Goal: Participate in discussion: Engage in conversation with other users on a specific topic

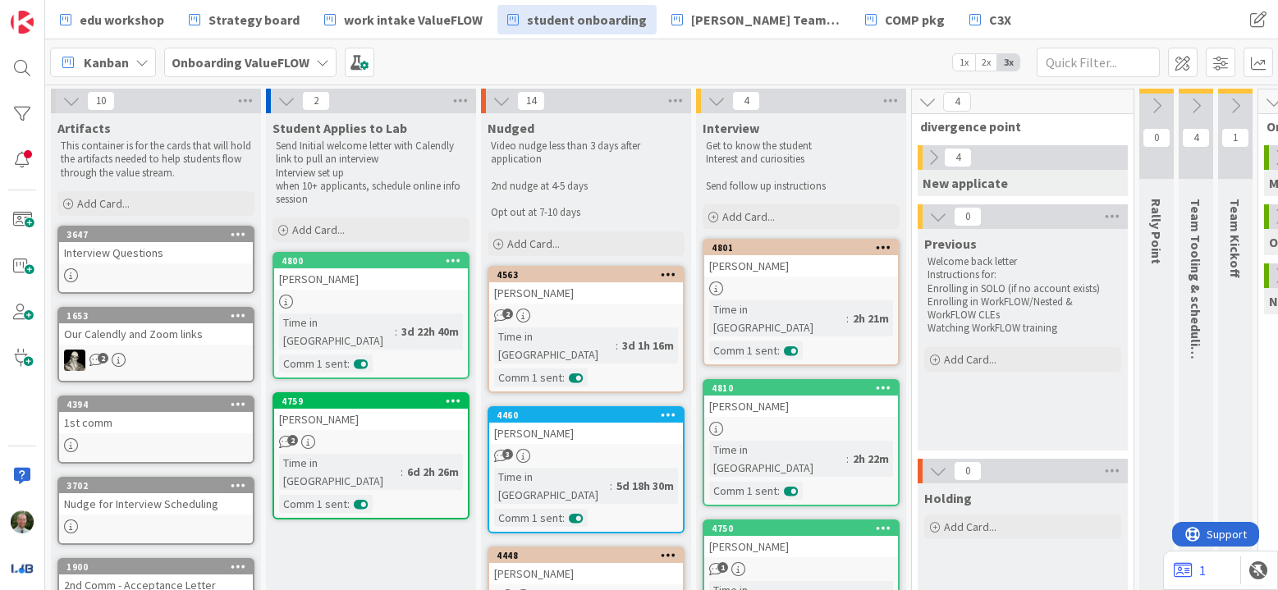
click at [259, 60] on b "Onboarding ValueFLOW" at bounding box center [241, 62] width 138 height 16
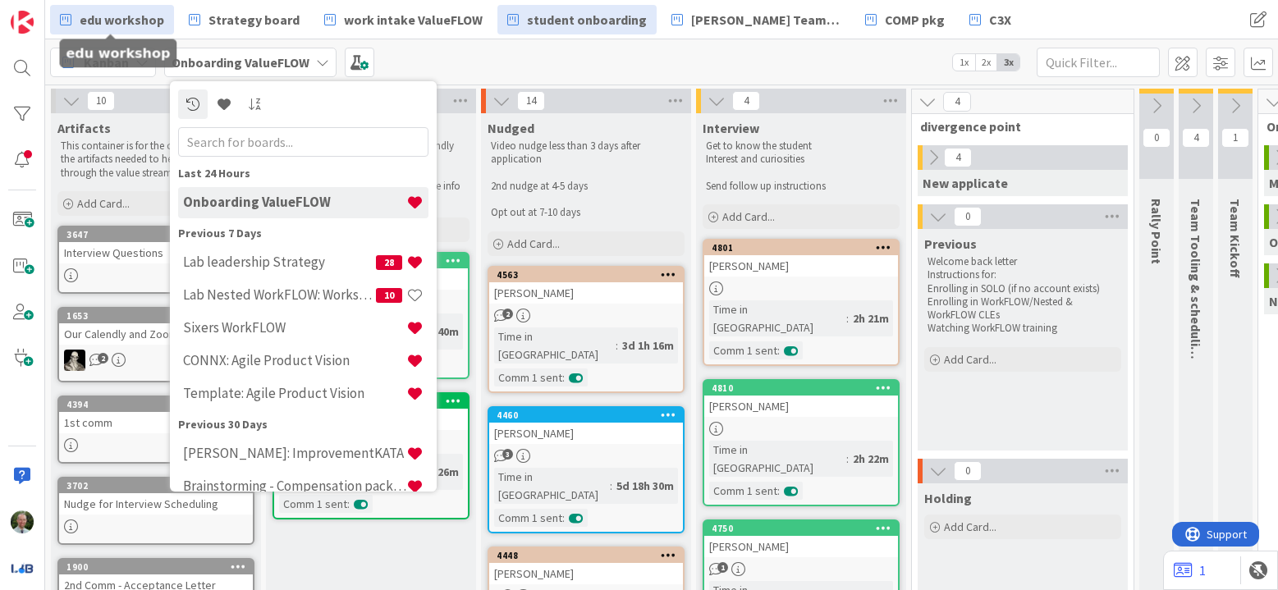
click at [121, 22] on span "edu workshop" at bounding box center [122, 20] width 85 height 20
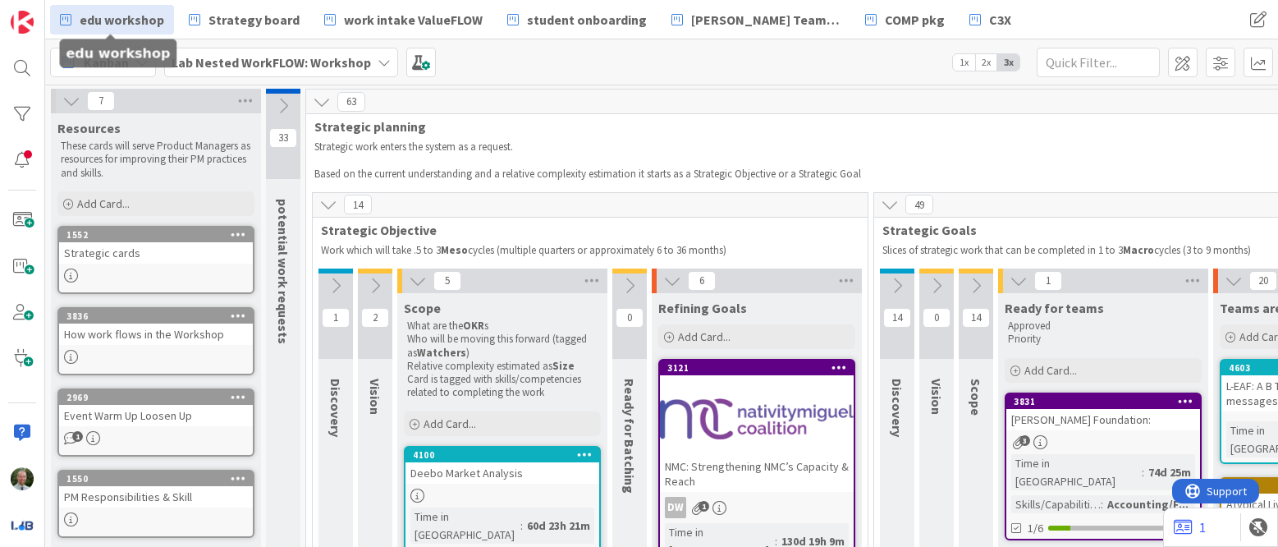
click at [416, 278] on icon at bounding box center [418, 281] width 18 height 18
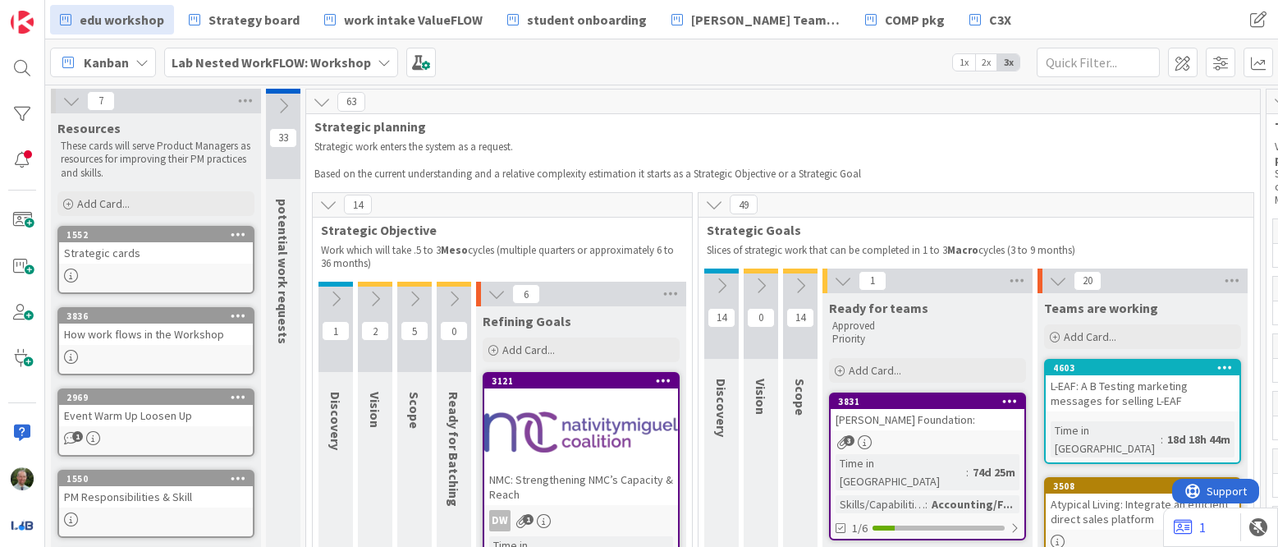
click at [491, 300] on icon at bounding box center [497, 294] width 18 height 18
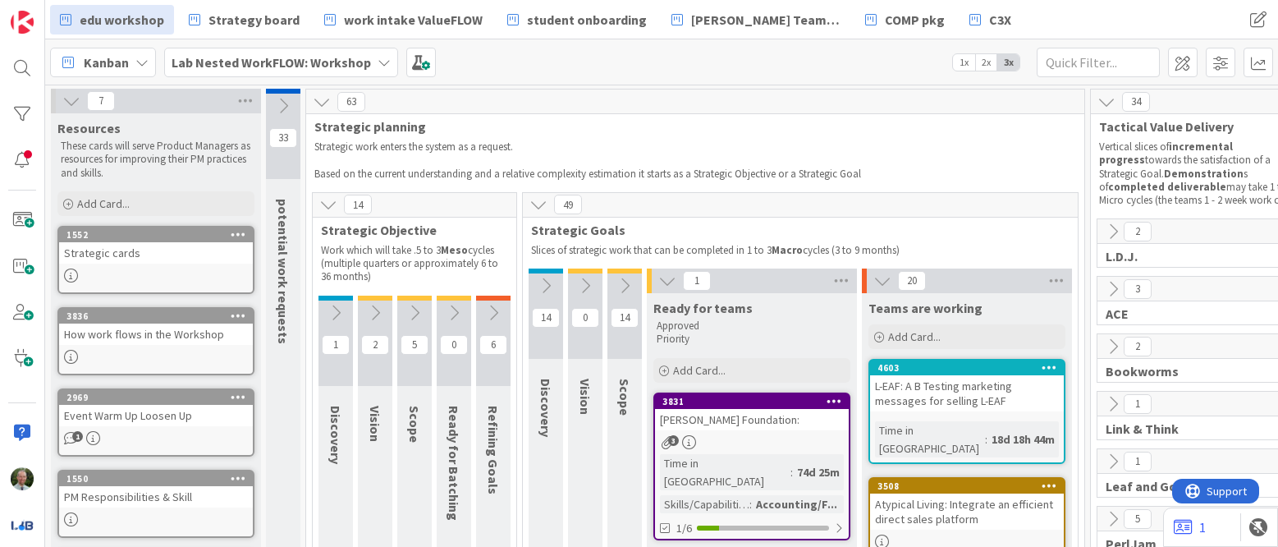
click at [667, 283] on icon at bounding box center [667, 281] width 18 height 18
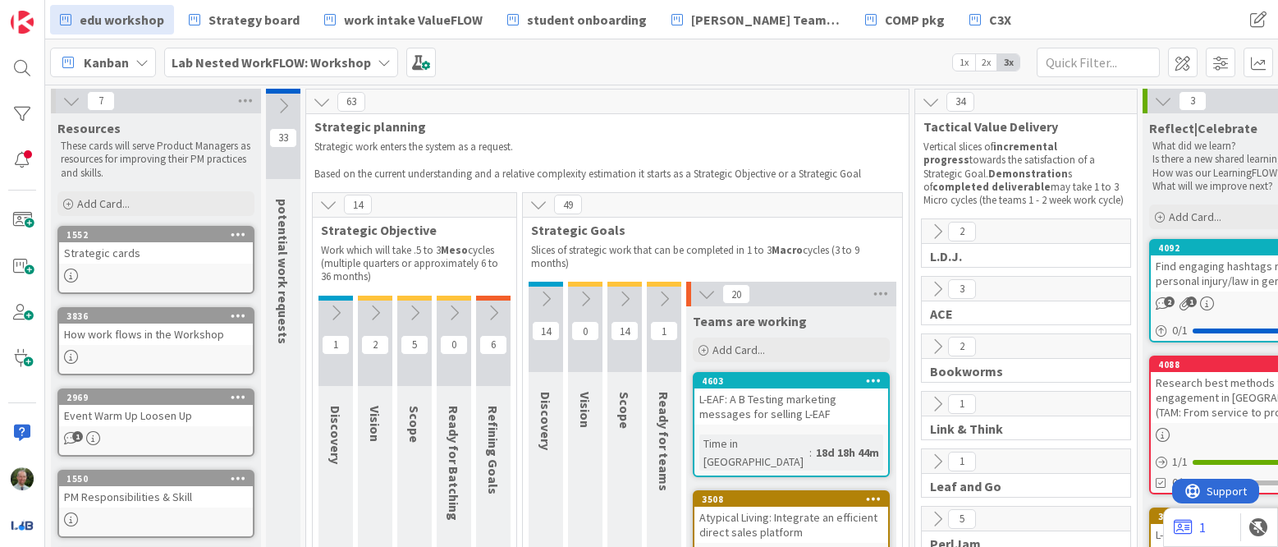
click at [701, 288] on icon at bounding box center [707, 294] width 18 height 18
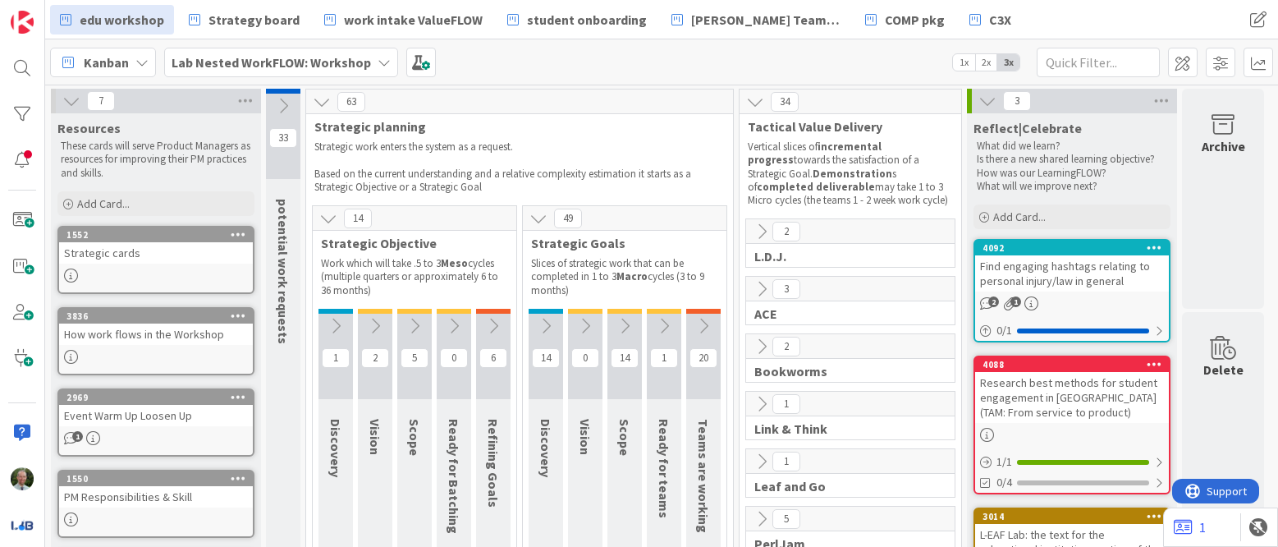
click at [990, 102] on icon at bounding box center [987, 101] width 18 height 18
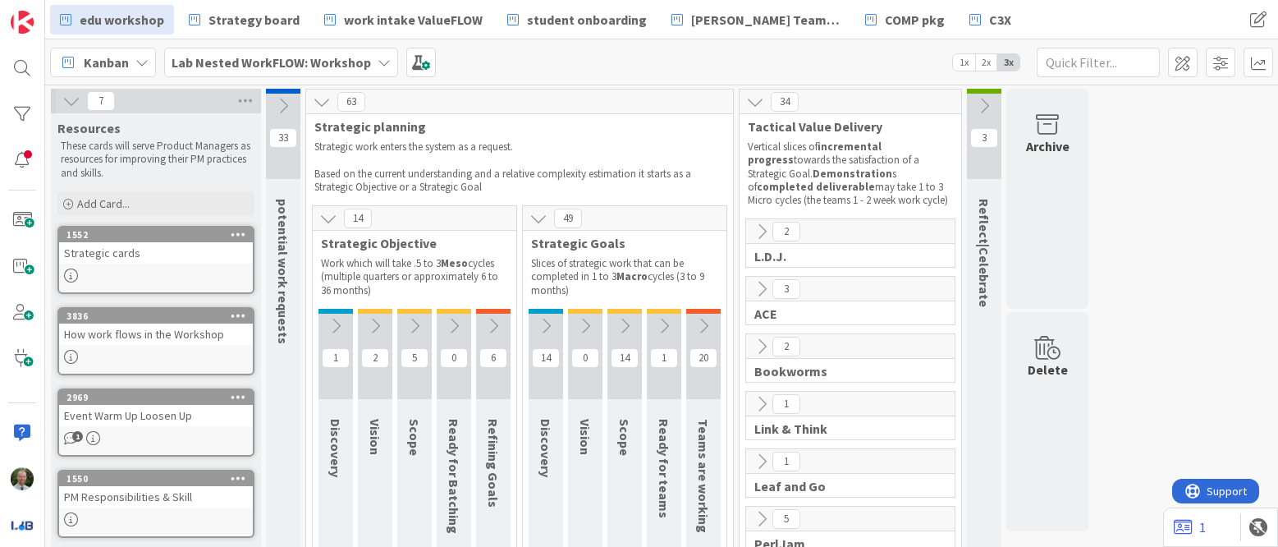
click at [414, 329] on icon at bounding box center [415, 326] width 18 height 18
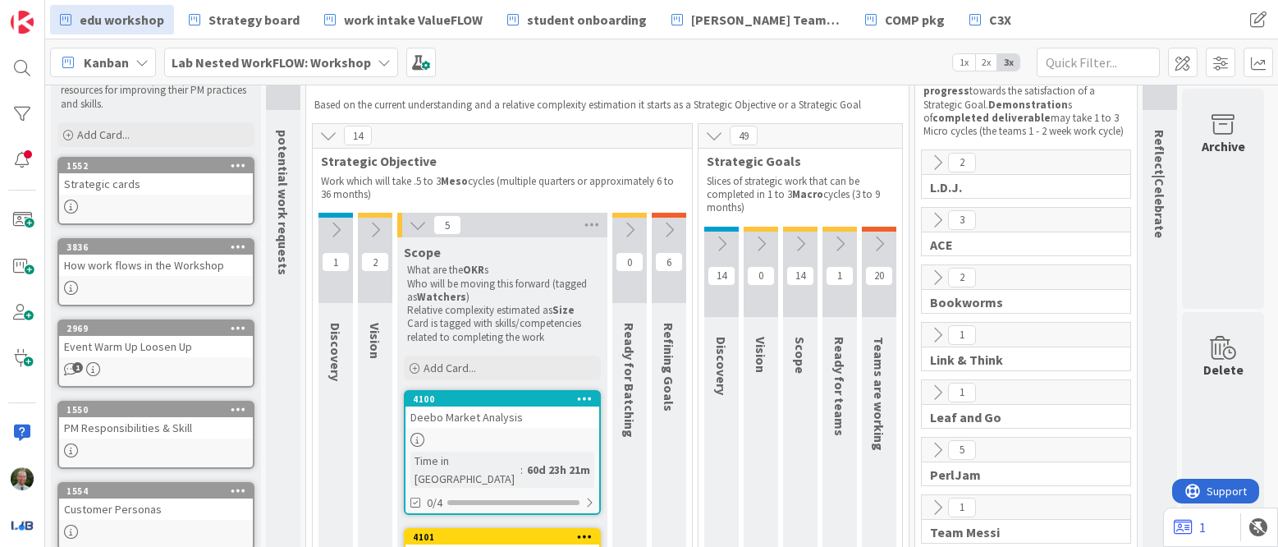
scroll to position [67, 0]
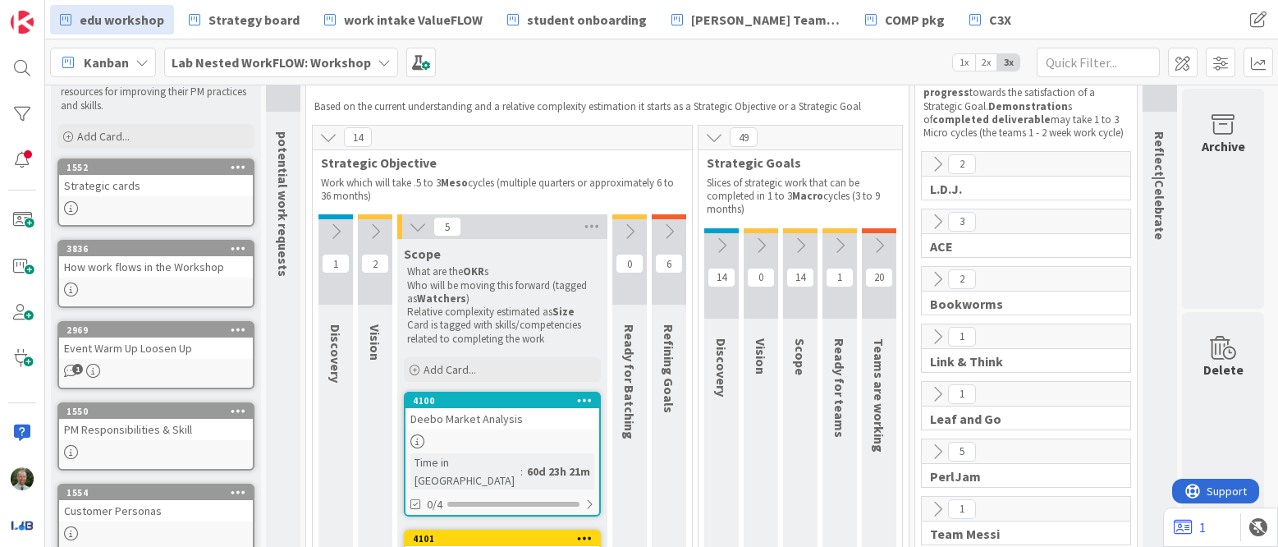
click at [669, 238] on icon at bounding box center [669, 231] width 18 height 18
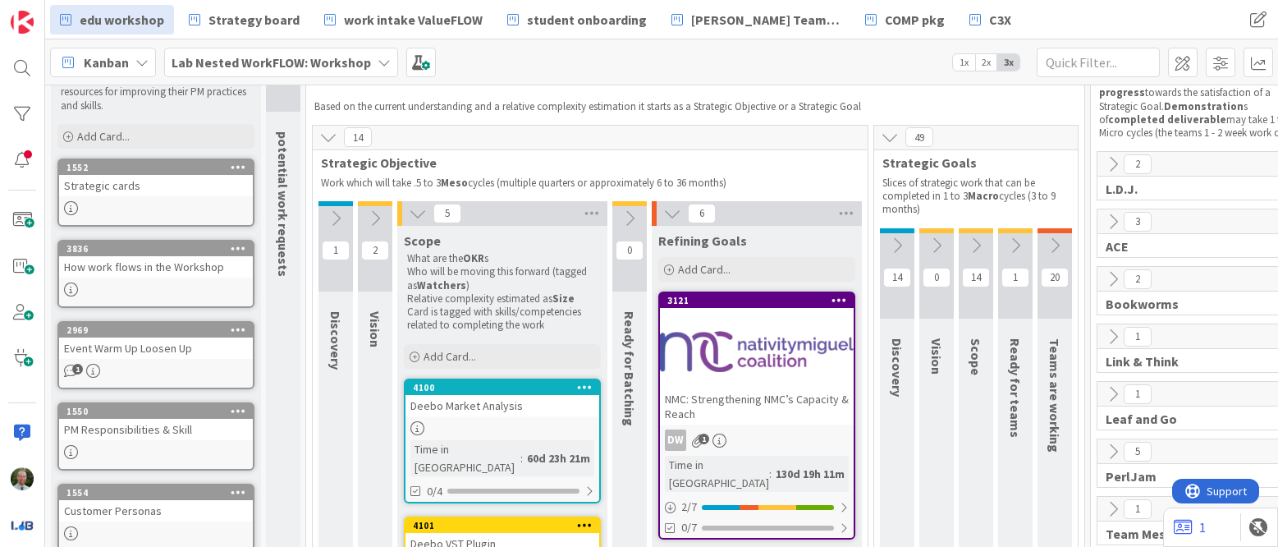
click at [628, 220] on icon at bounding box center [630, 218] width 18 height 18
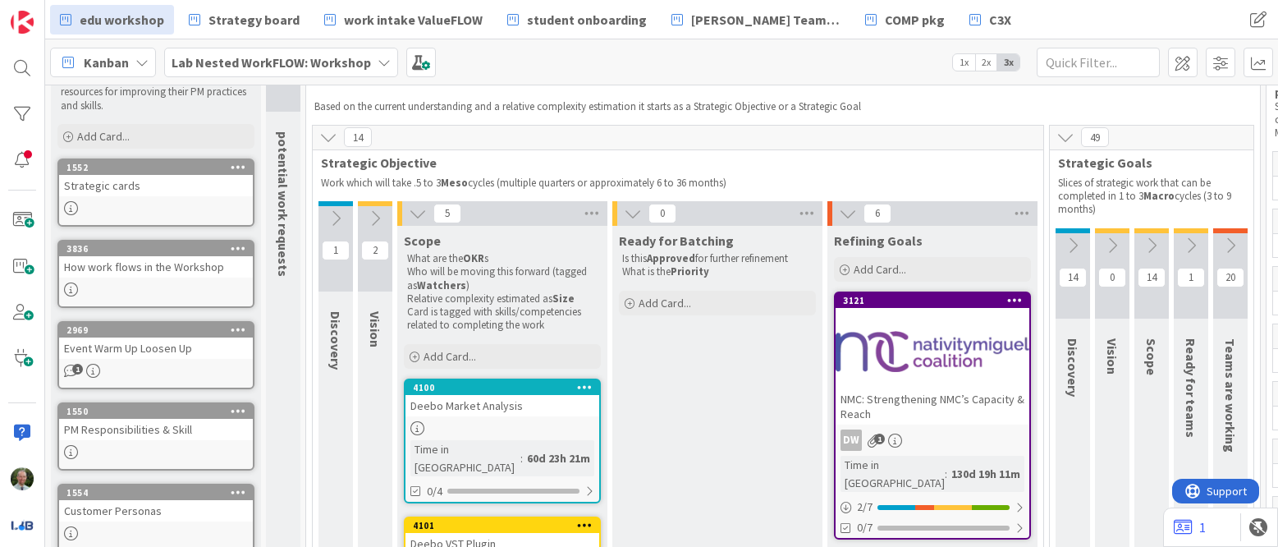
click at [418, 220] on icon at bounding box center [418, 213] width 18 height 18
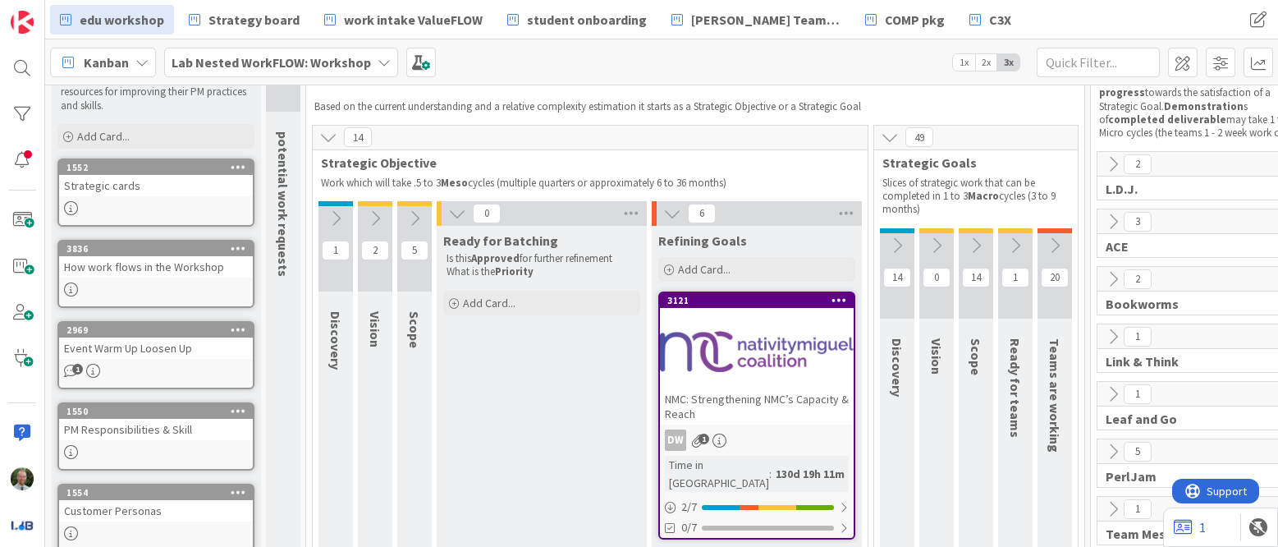
click at [456, 214] on icon at bounding box center [457, 213] width 18 height 18
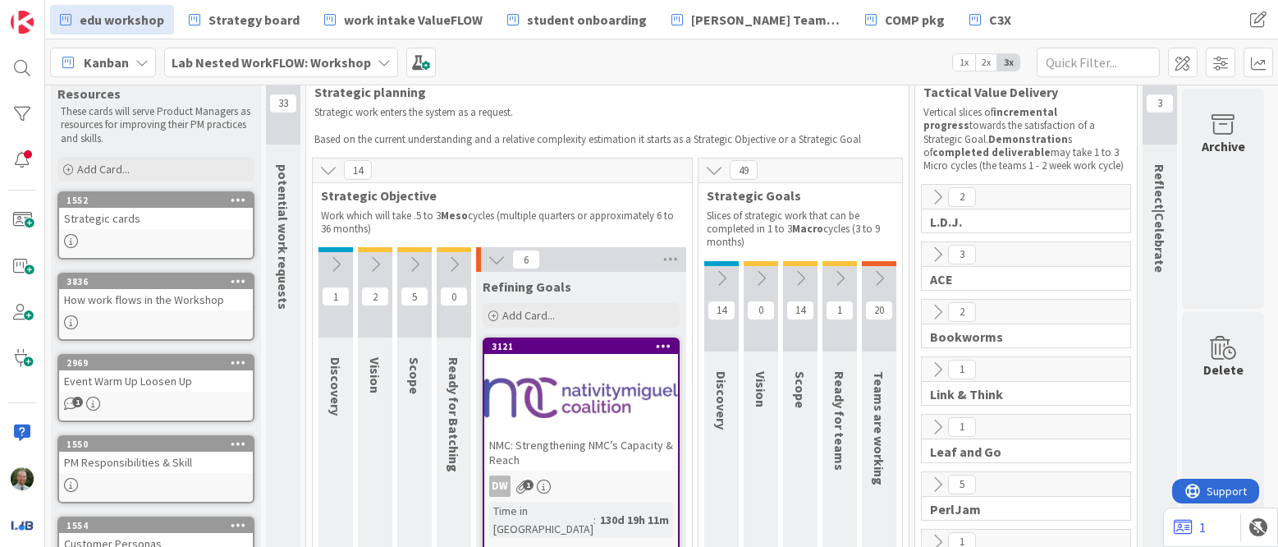
scroll to position [0, 0]
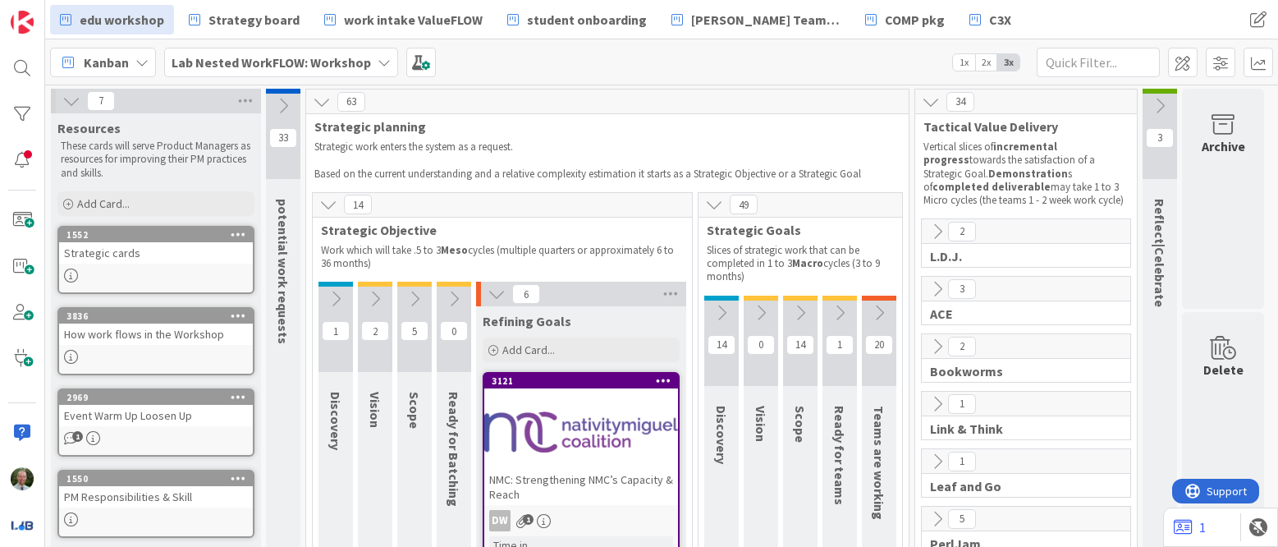
click at [494, 289] on icon at bounding box center [497, 294] width 18 height 18
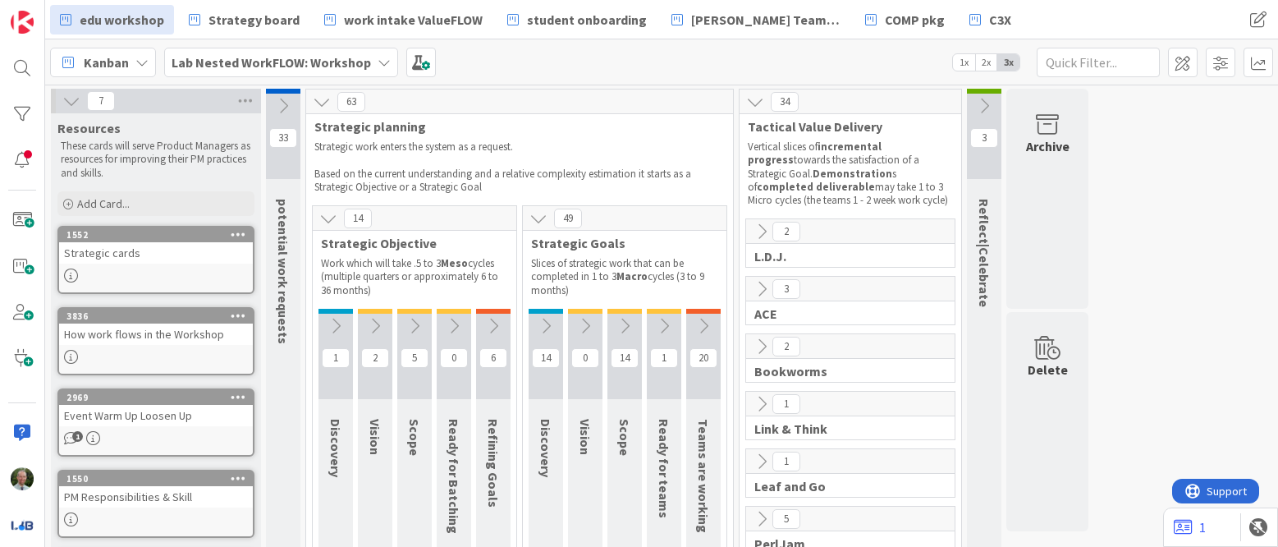
click at [705, 325] on icon at bounding box center [703, 326] width 18 height 18
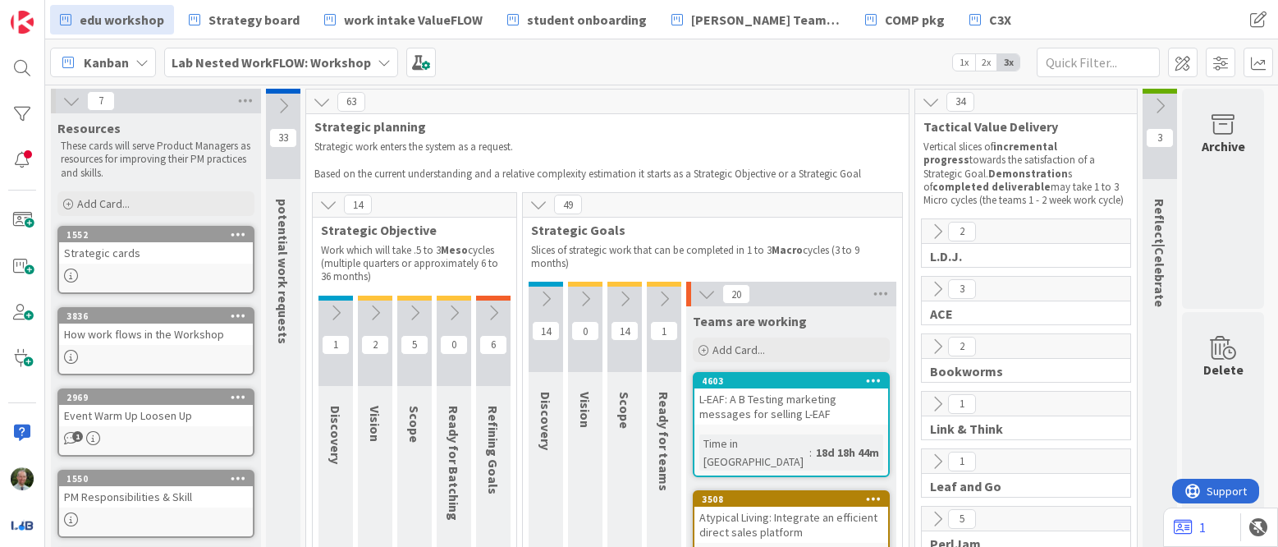
click at [673, 300] on button at bounding box center [664, 298] width 34 height 25
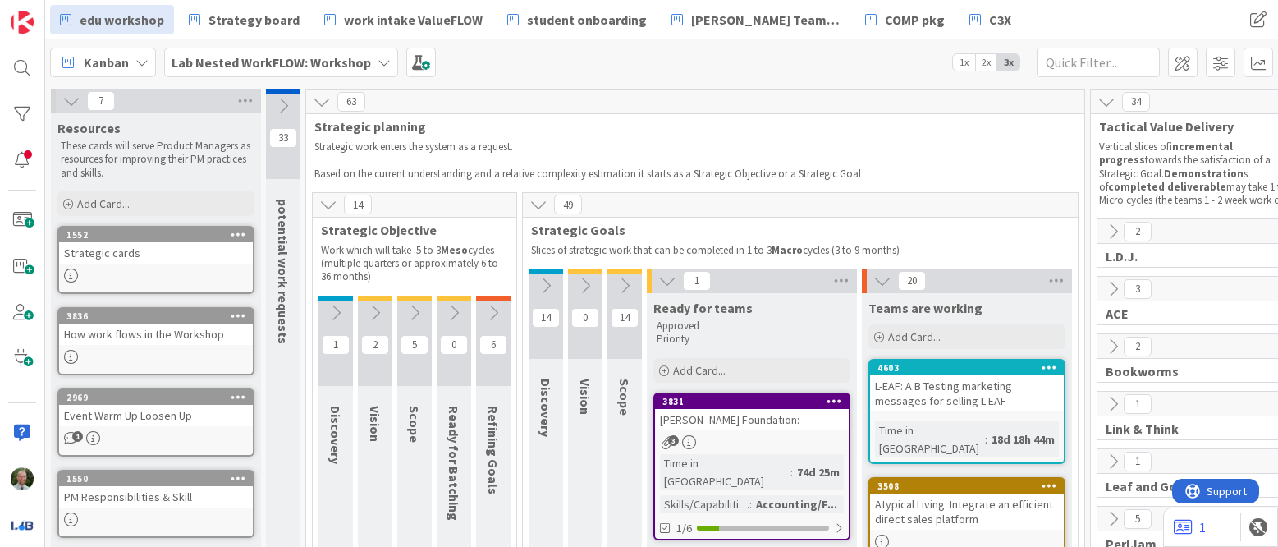
click at [621, 285] on icon at bounding box center [625, 286] width 18 height 18
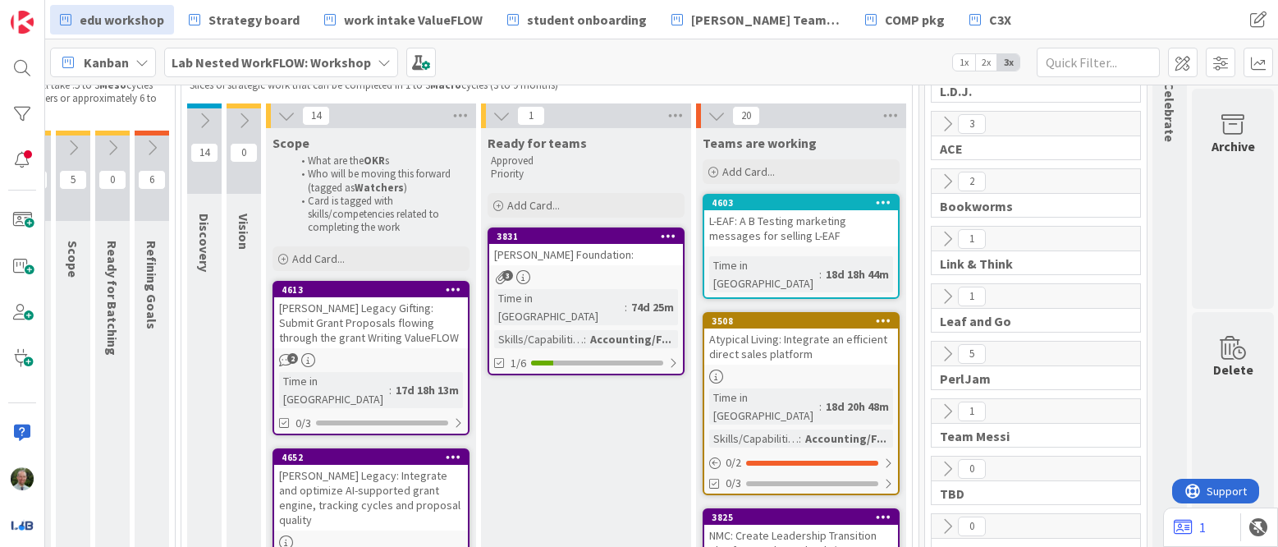
scroll to position [172, 341]
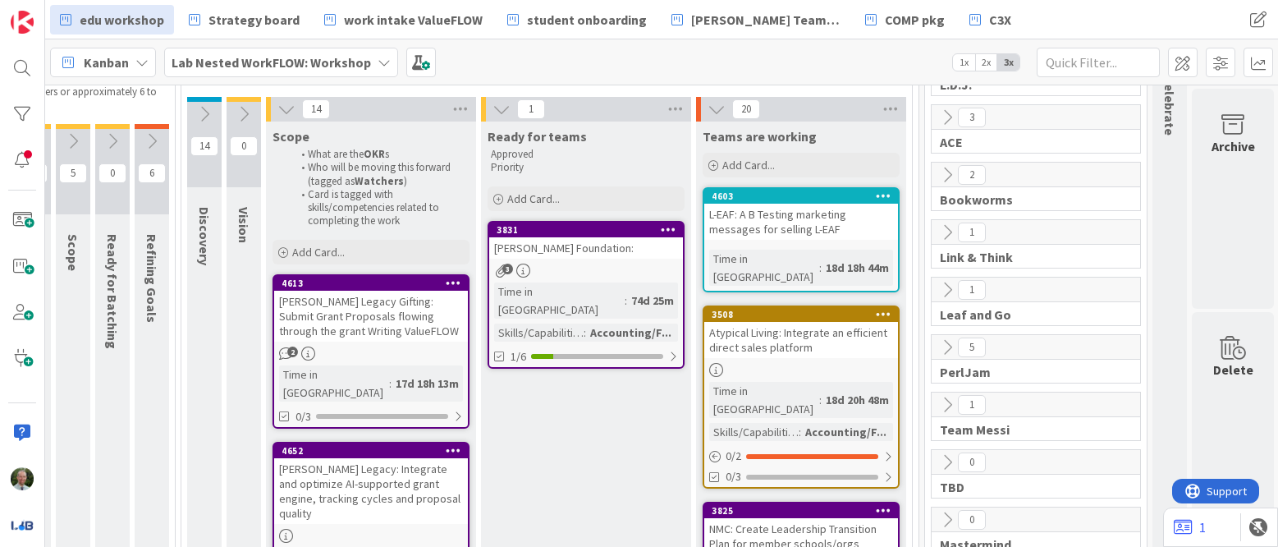
click at [777, 342] on link "3508 Atypical Living: Integrate an efficient direct sales platform Time in Colu…" at bounding box center [801, 396] width 197 height 183
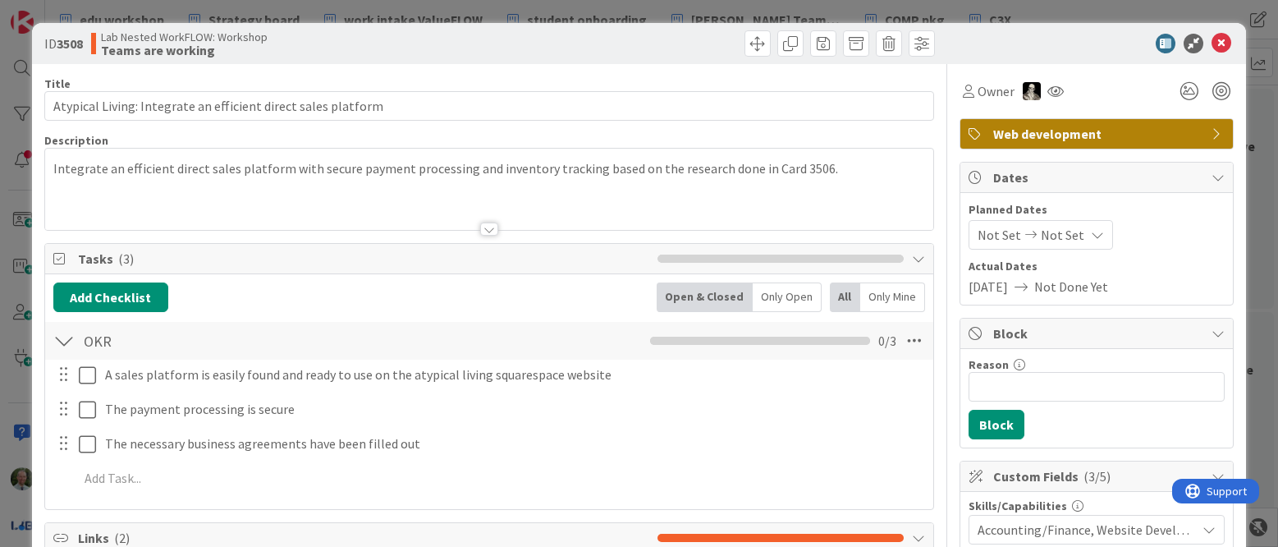
click at [489, 229] on div at bounding box center [489, 228] width 18 height 13
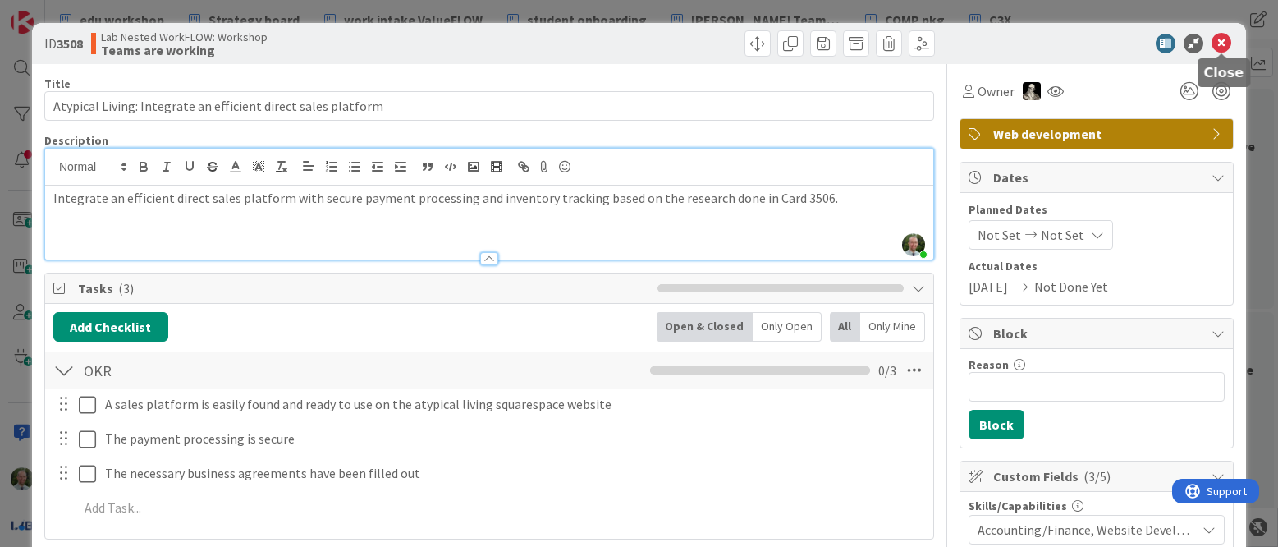
click at [1218, 42] on icon at bounding box center [1222, 44] width 20 height 20
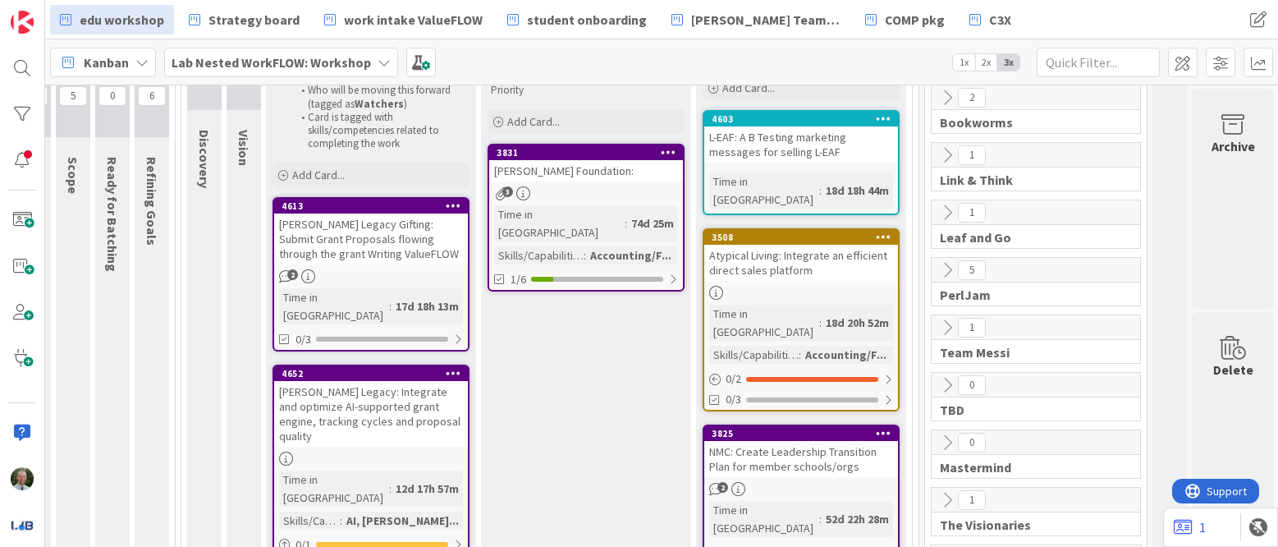
scroll to position [253, 341]
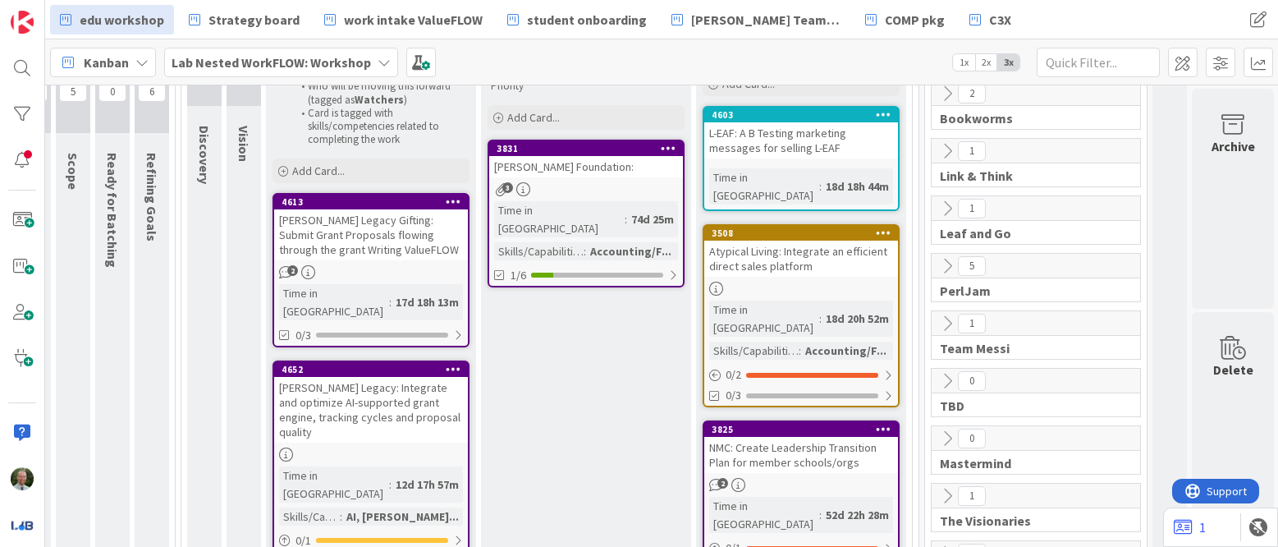
click at [788, 437] on div "NMC: Create Leadership Transition Plan for member schools/orgs" at bounding box center [801, 455] width 194 height 36
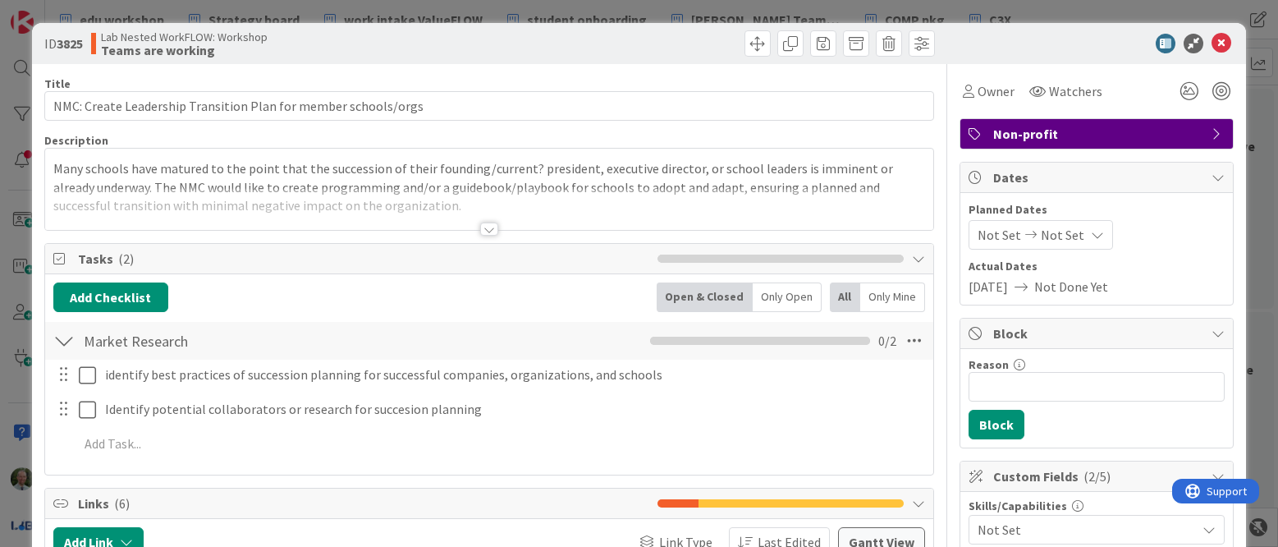
click at [491, 226] on div at bounding box center [489, 228] width 18 height 13
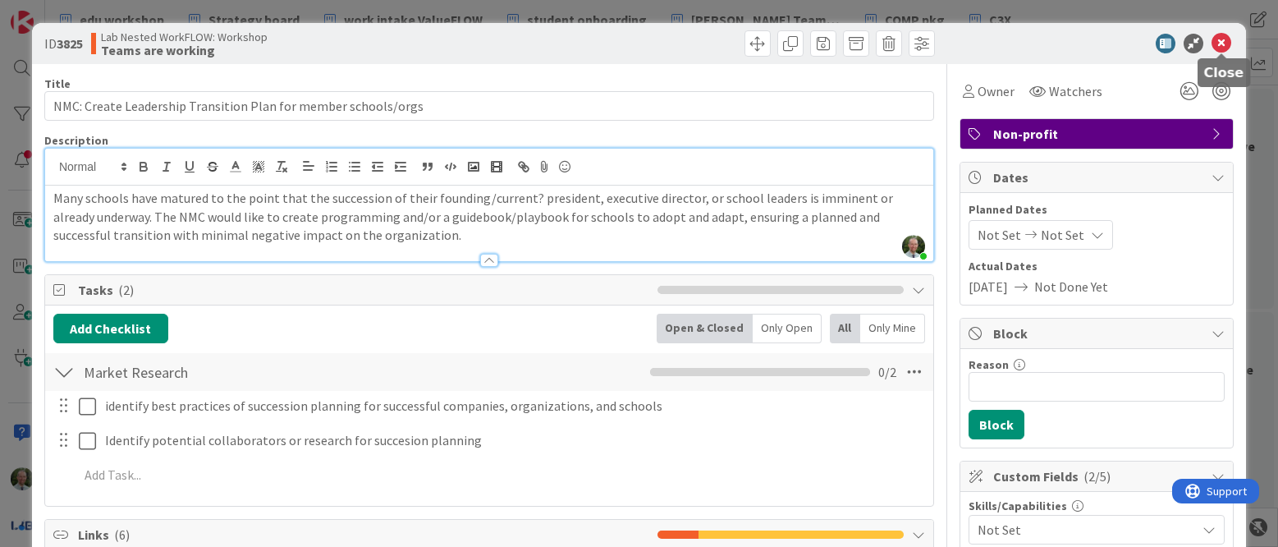
click at [1219, 39] on icon at bounding box center [1222, 44] width 20 height 20
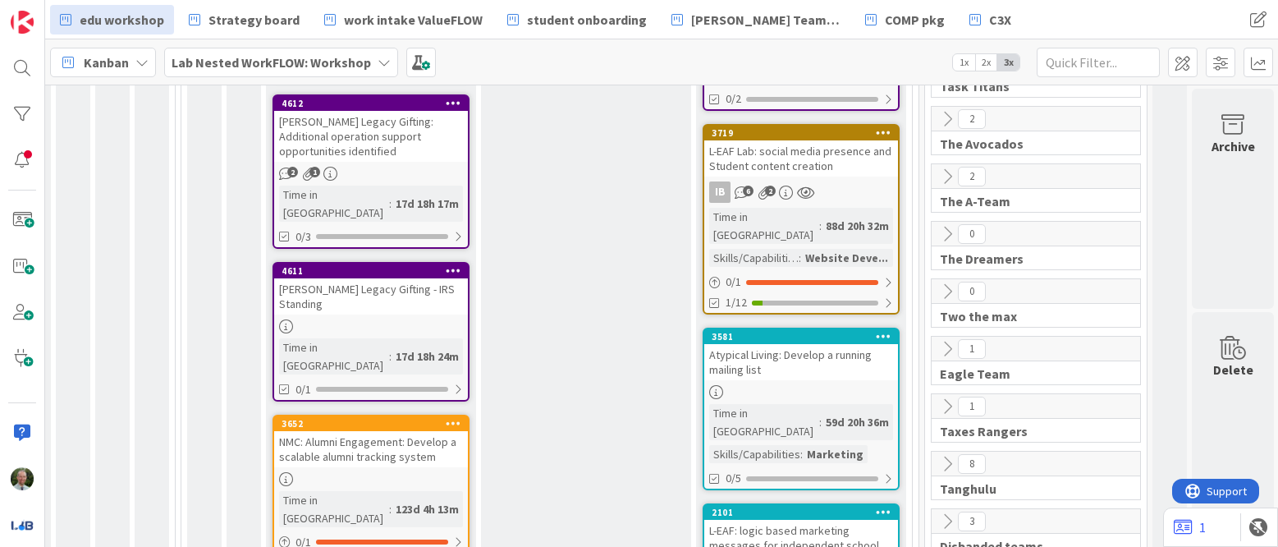
scroll to position [741, 341]
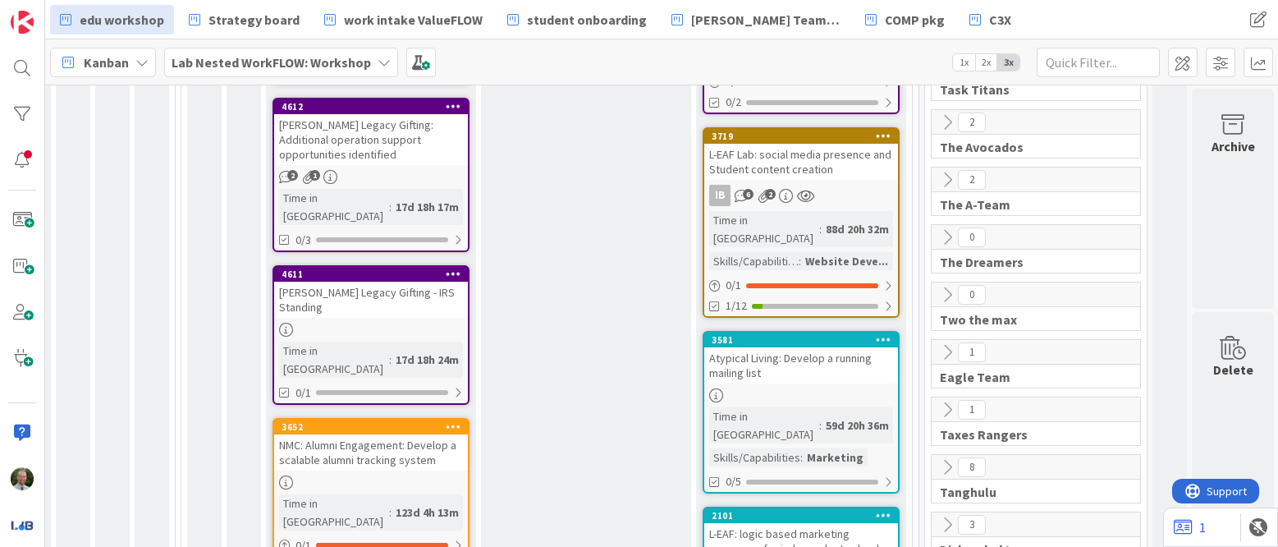
click at [808, 347] on div "Atypical Living: Develop a running mailing list" at bounding box center [801, 365] width 194 height 36
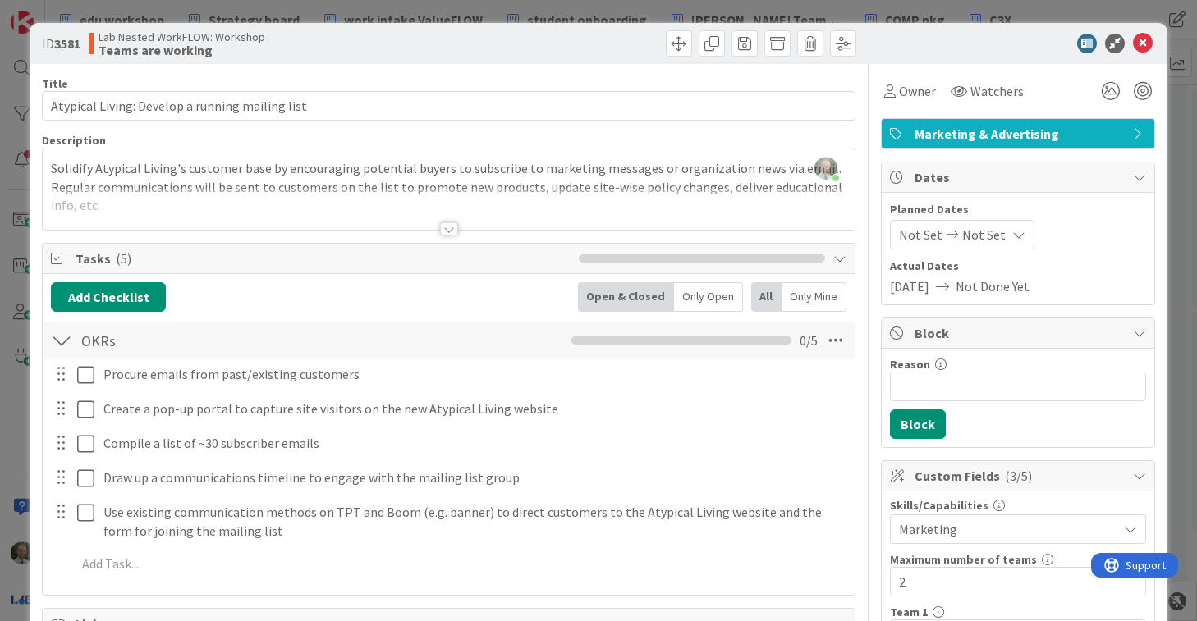
click at [976, 237] on span "Not Set" at bounding box center [984, 235] width 44 height 20
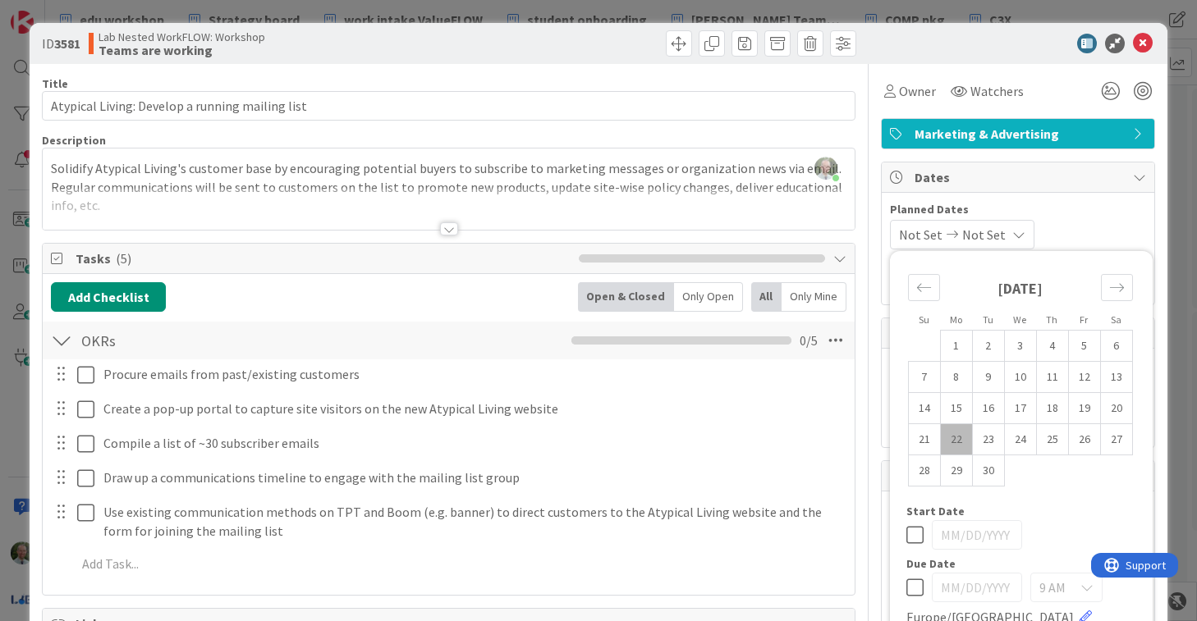
click at [1138, 131] on icon at bounding box center [1139, 133] width 13 height 13
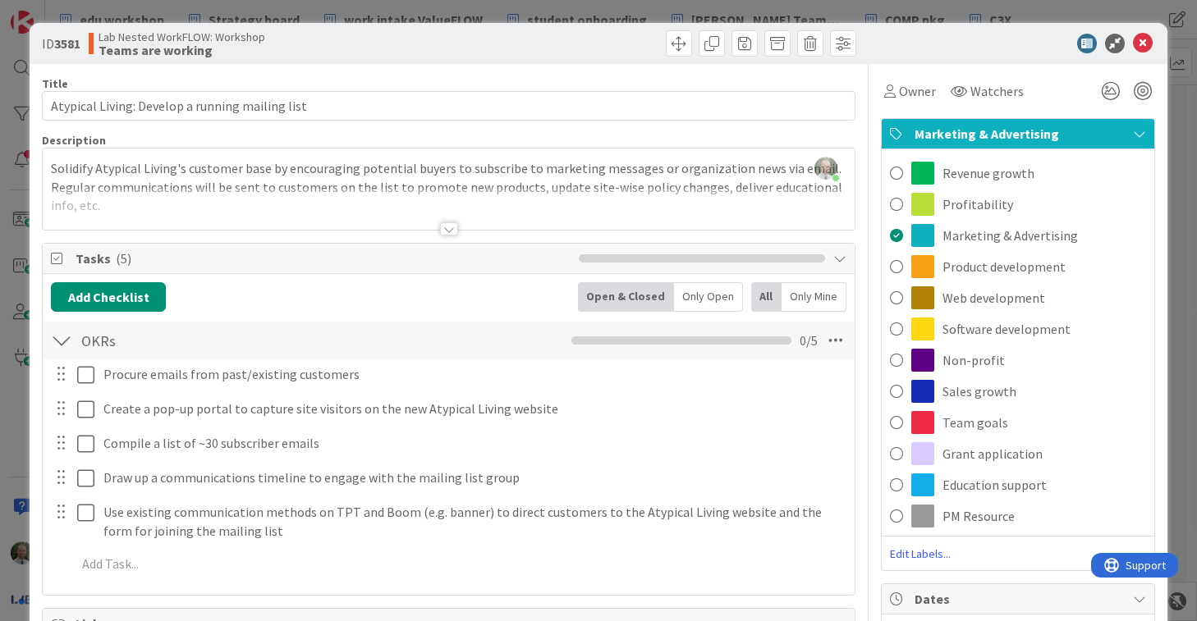
click at [456, 42] on div at bounding box center [654, 43] width 403 height 26
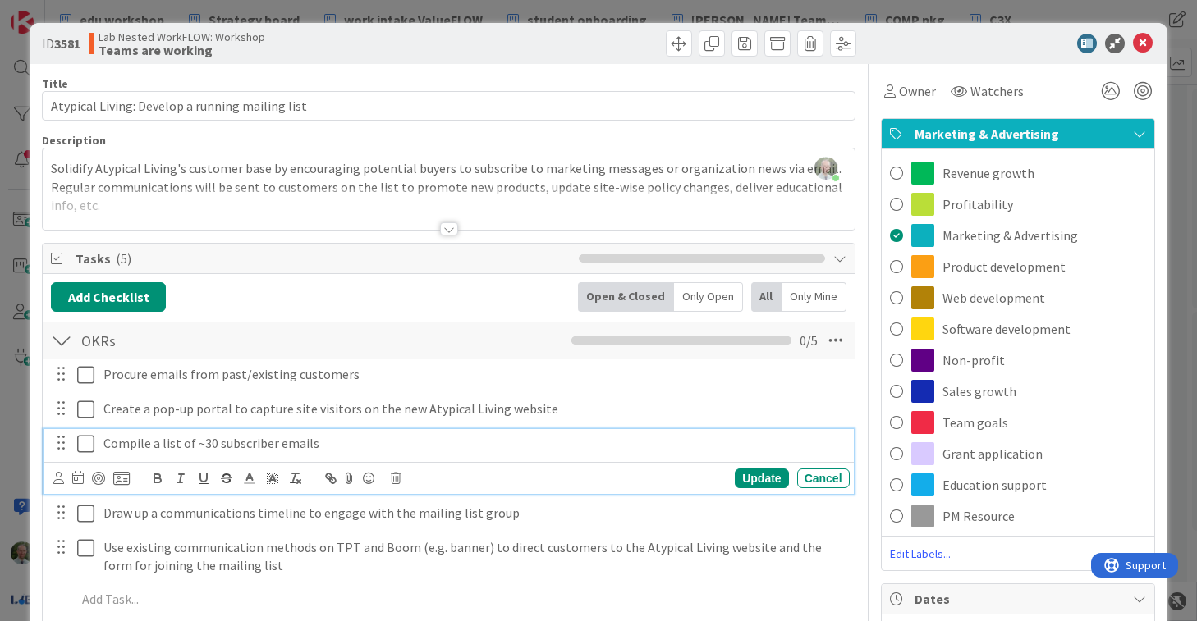
click at [221, 443] on p "Compile a list of ~30 subscriber emails" at bounding box center [473, 443] width 740 height 19
click at [121, 474] on icon at bounding box center [121, 478] width 16 height 15
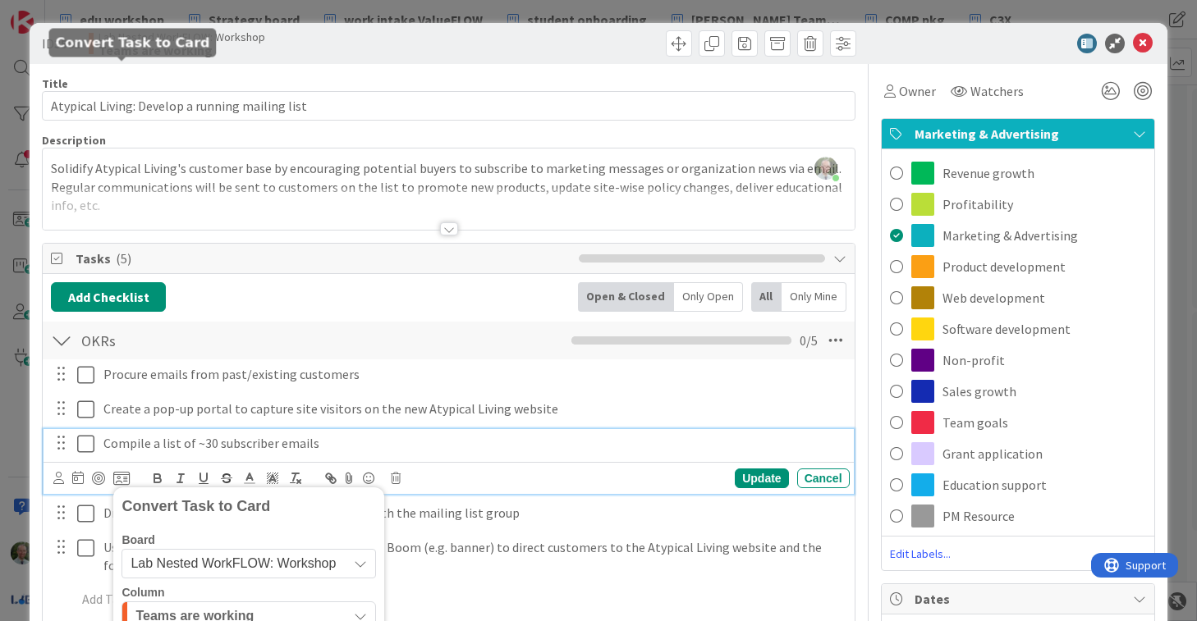
scroll to position [409, 0]
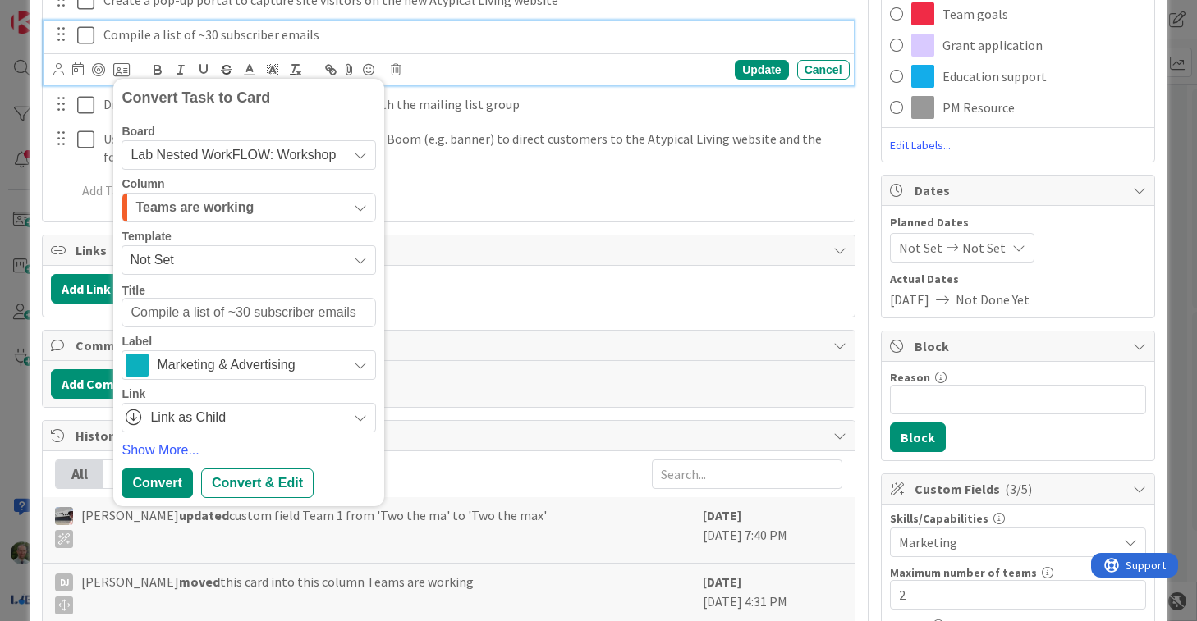
click at [421, 428] on span "History" at bounding box center [450, 436] width 749 height 20
type textarea "x"
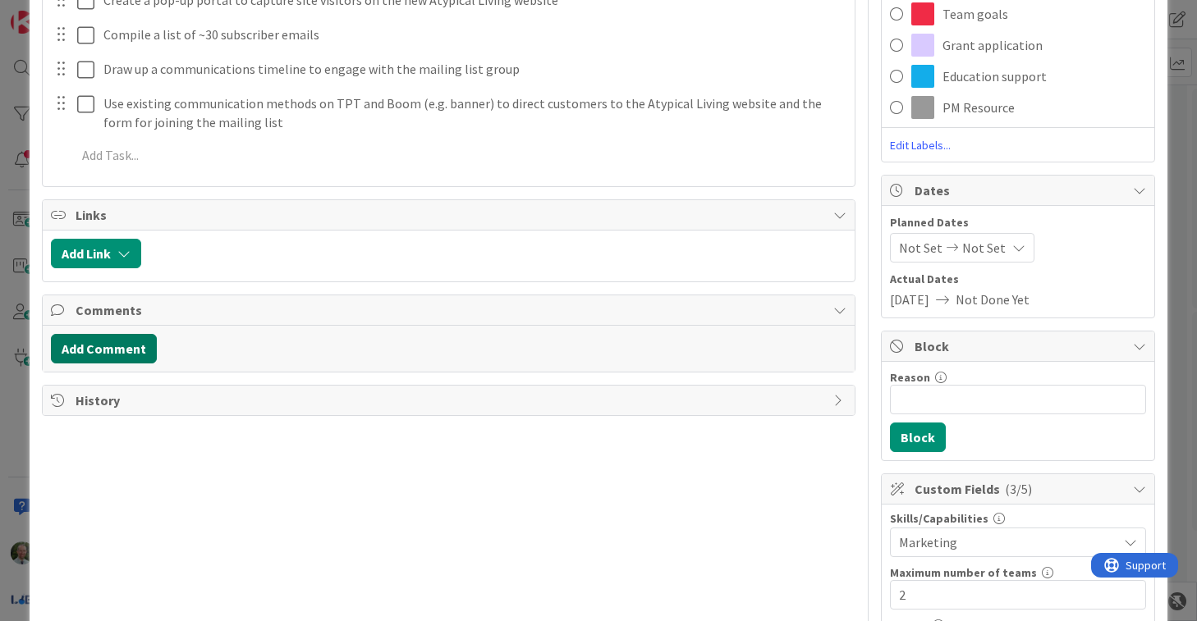
click at [115, 348] on button "Add Comment" at bounding box center [104, 349] width 106 height 30
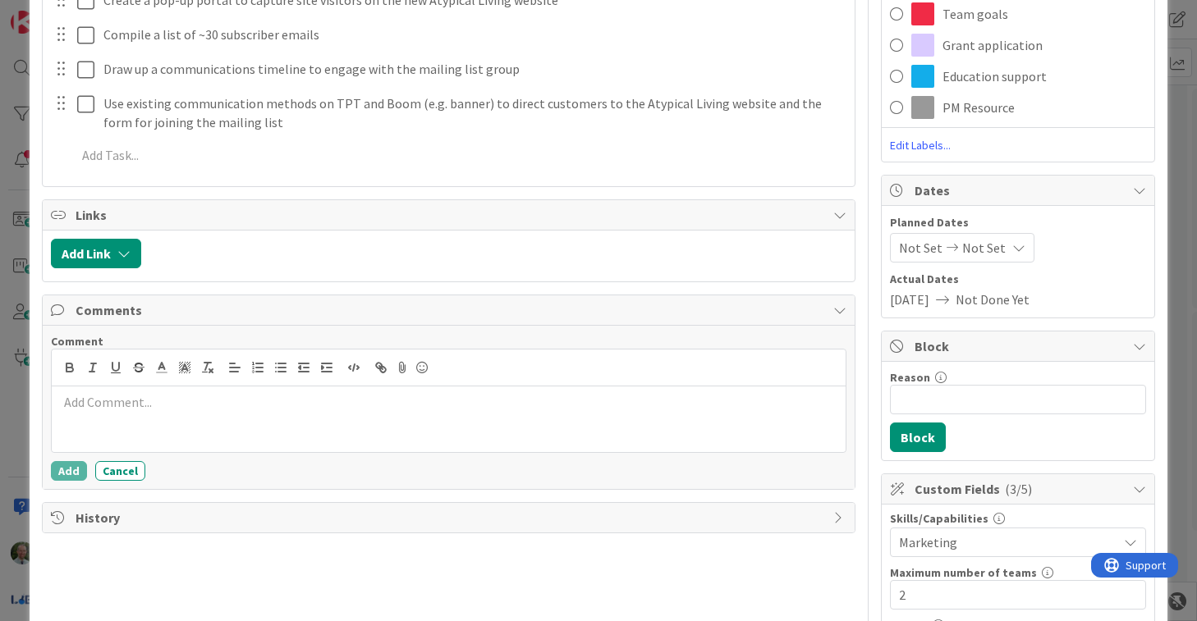
click at [117, 401] on p at bounding box center [448, 402] width 780 height 19
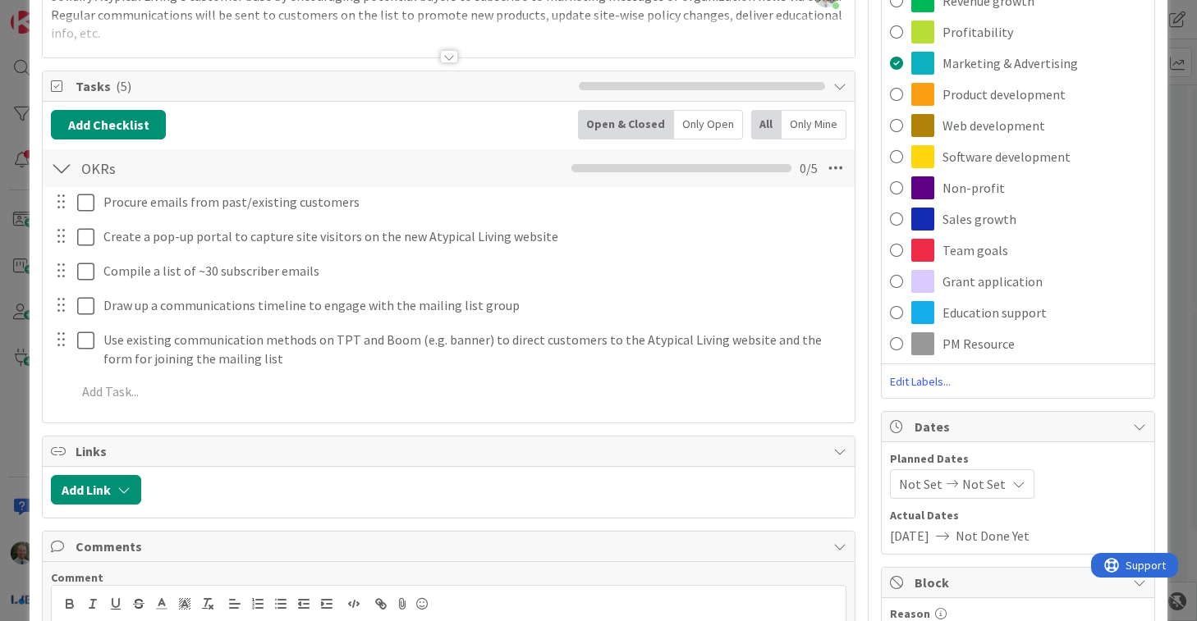
scroll to position [0, 0]
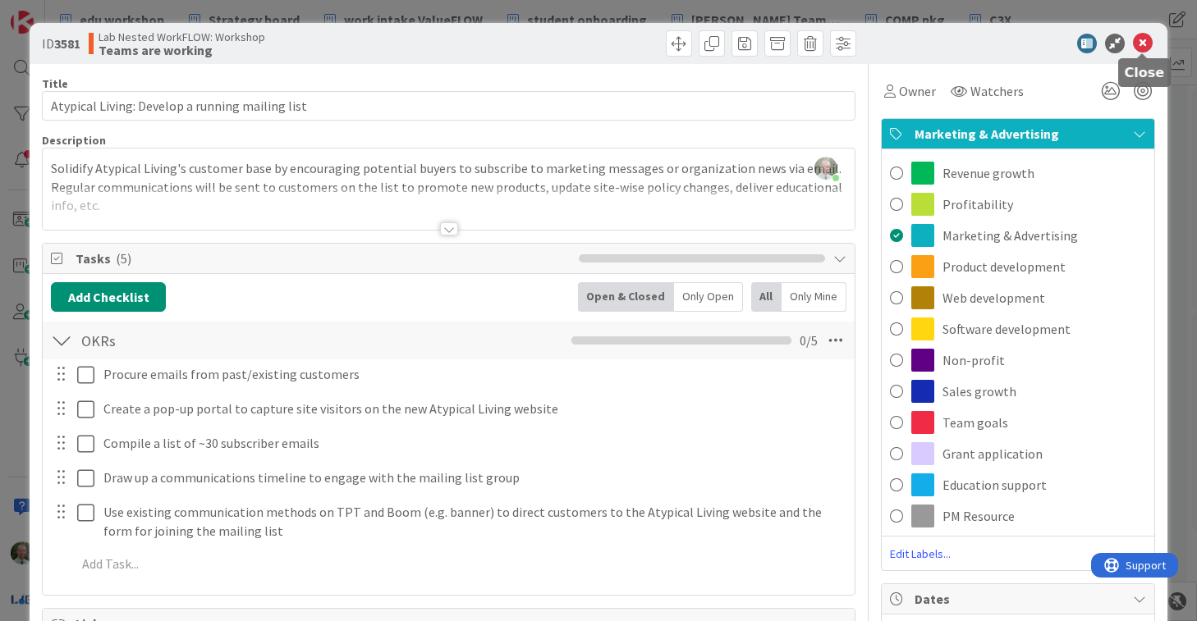
click at [1143, 42] on icon at bounding box center [1143, 44] width 20 height 20
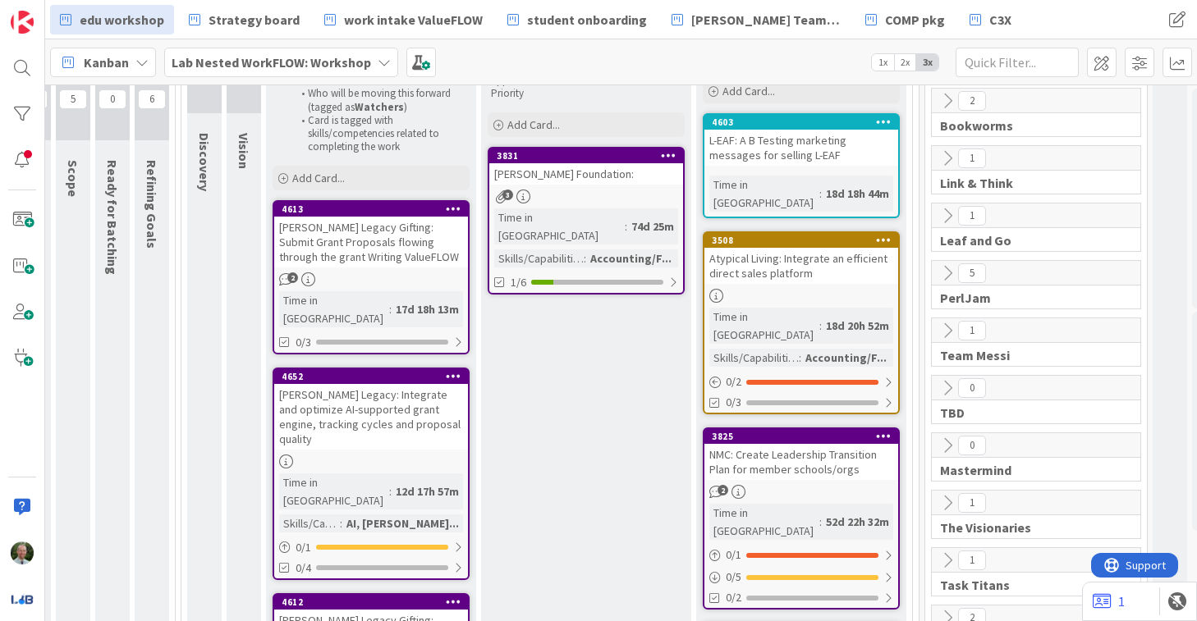
scroll to position [0, 341]
